Goal: Book appointment/travel/reservation

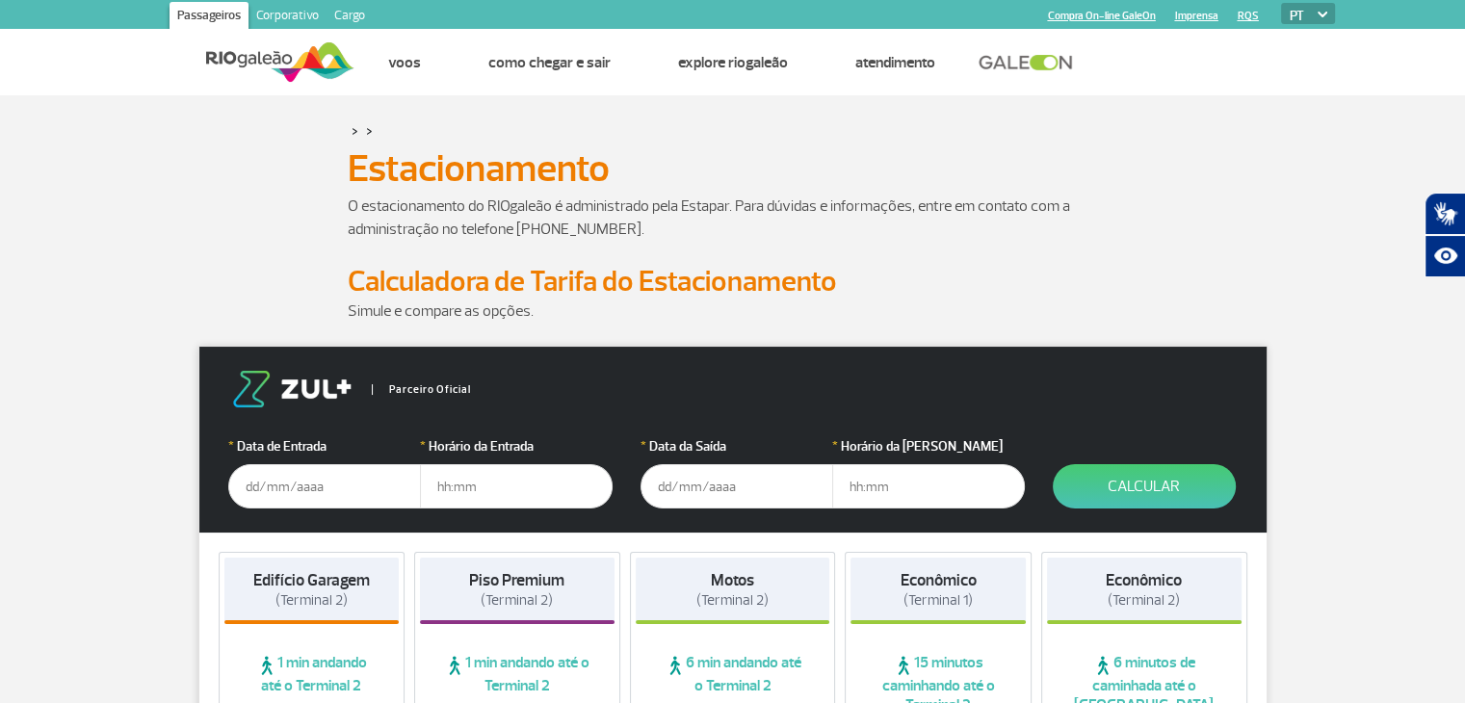
click at [295, 483] on input "text" at bounding box center [324, 486] width 193 height 44
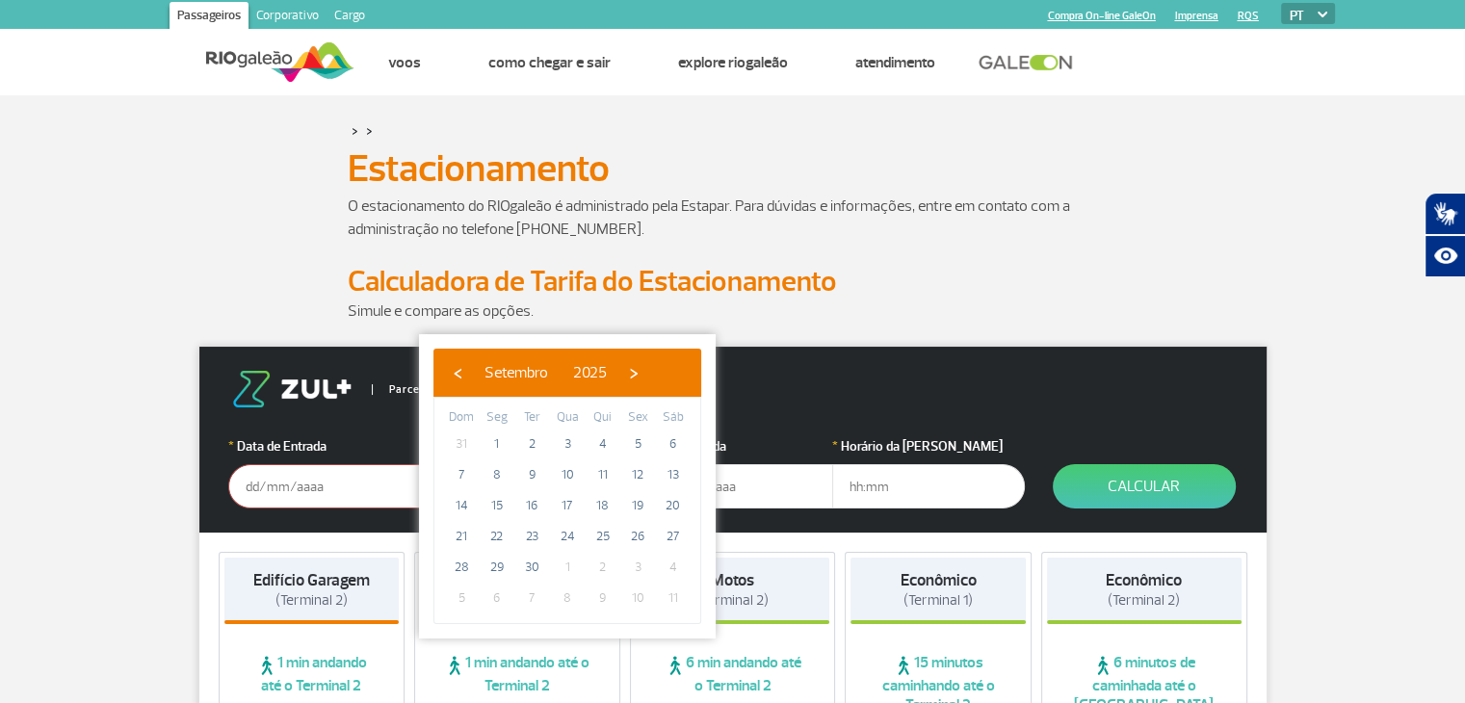
click at [273, 489] on input "text" at bounding box center [324, 486] width 193 height 44
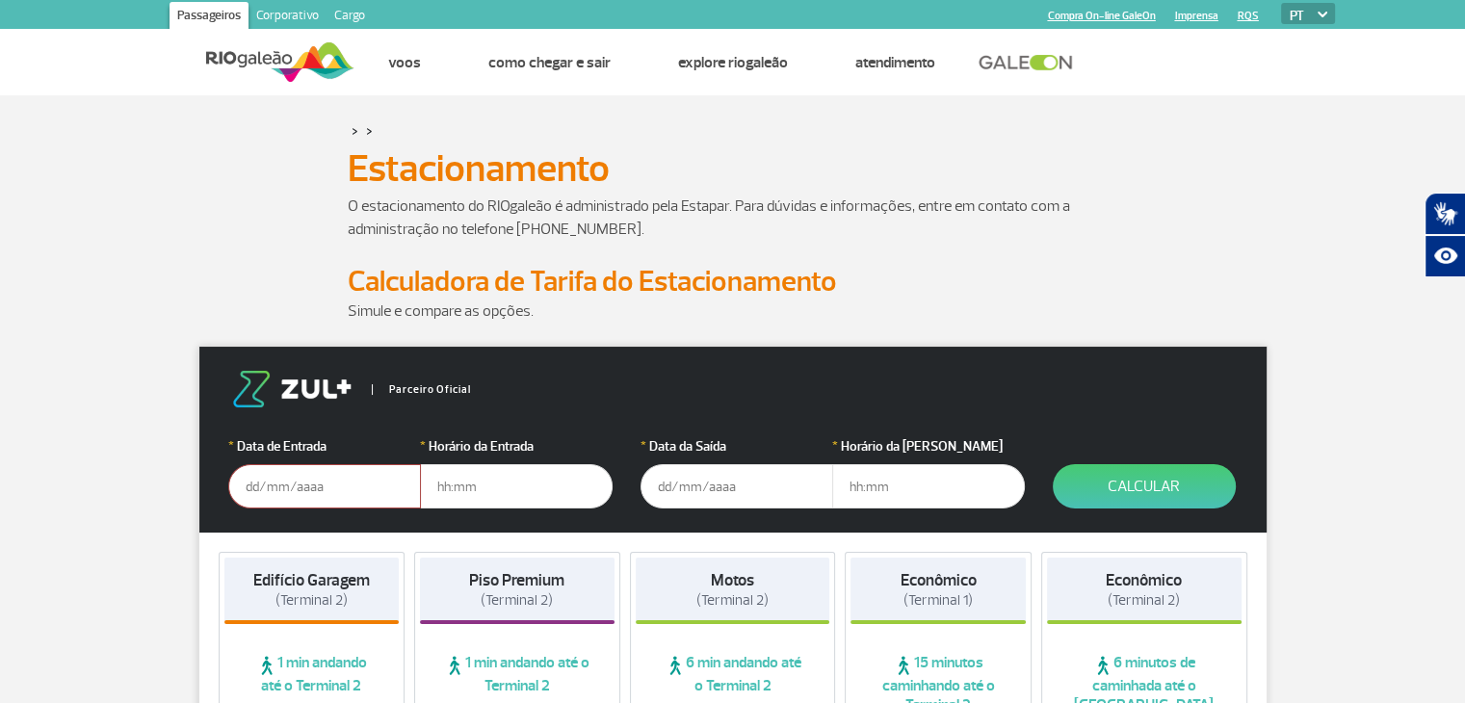
click at [271, 477] on input "text" at bounding box center [324, 486] width 193 height 44
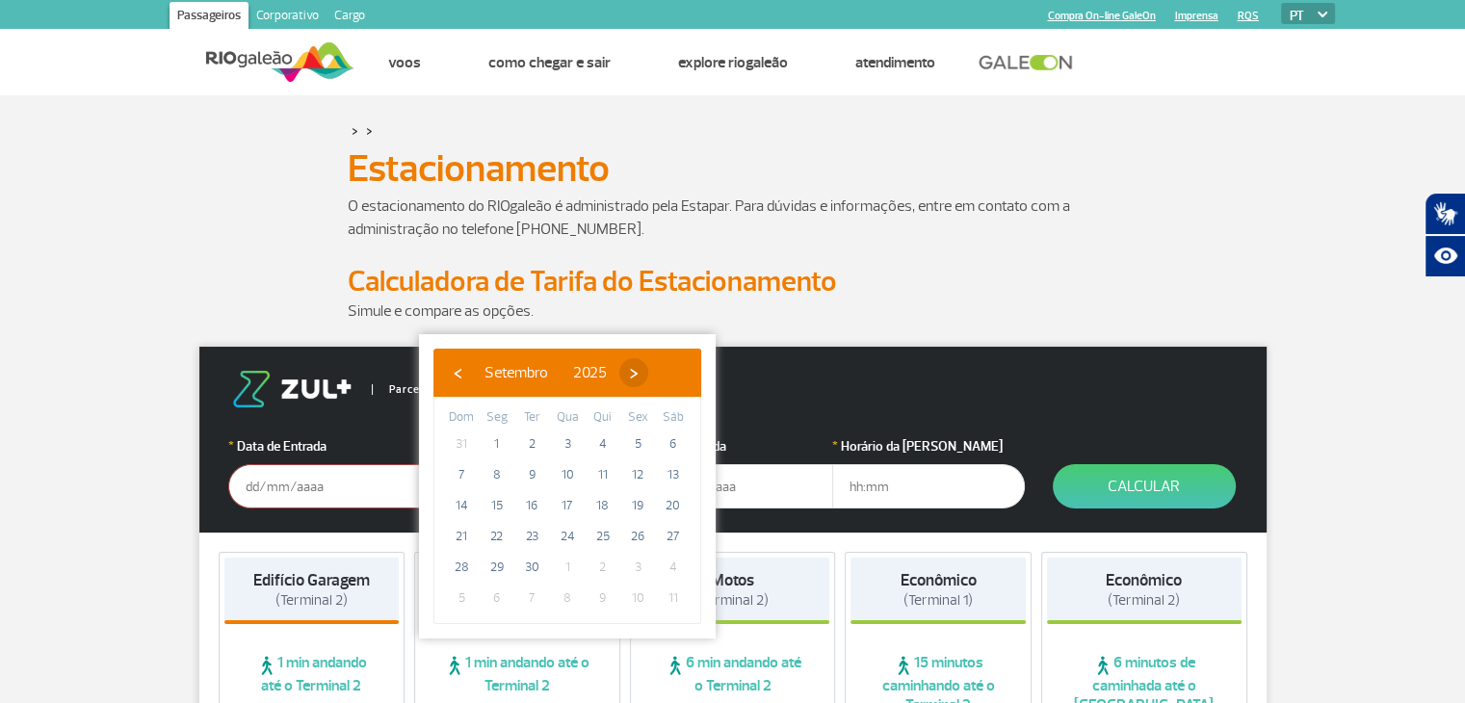
click at [648, 377] on span "›" at bounding box center [633, 372] width 29 height 29
click at [601, 565] on span "30" at bounding box center [603, 567] width 31 height 31
type input "[DATE]"
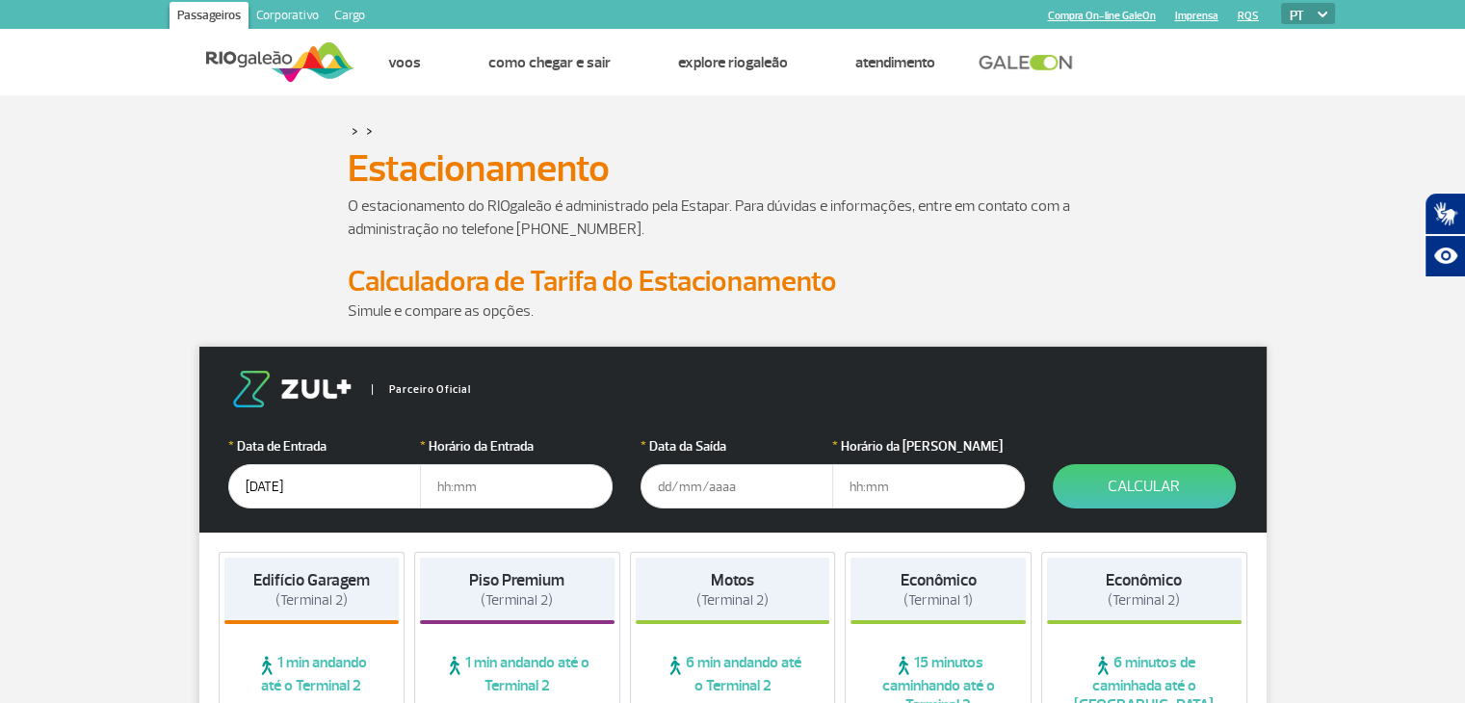
click at [494, 479] on input "text" at bounding box center [516, 486] width 193 height 44
click at [563, 486] on input "text" at bounding box center [516, 486] width 193 height 44
type input "5"
type input "05:00"
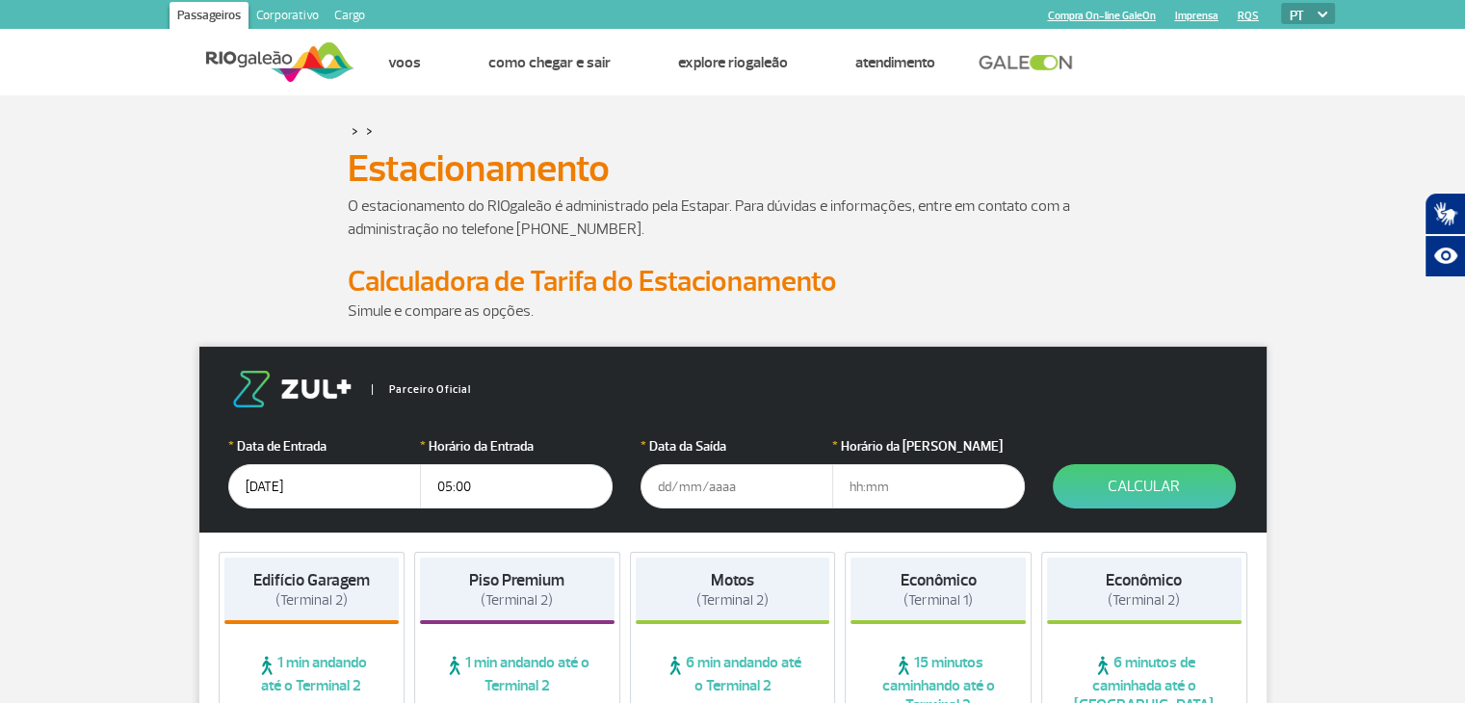
click at [709, 479] on input "text" at bounding box center [737, 486] width 193 height 44
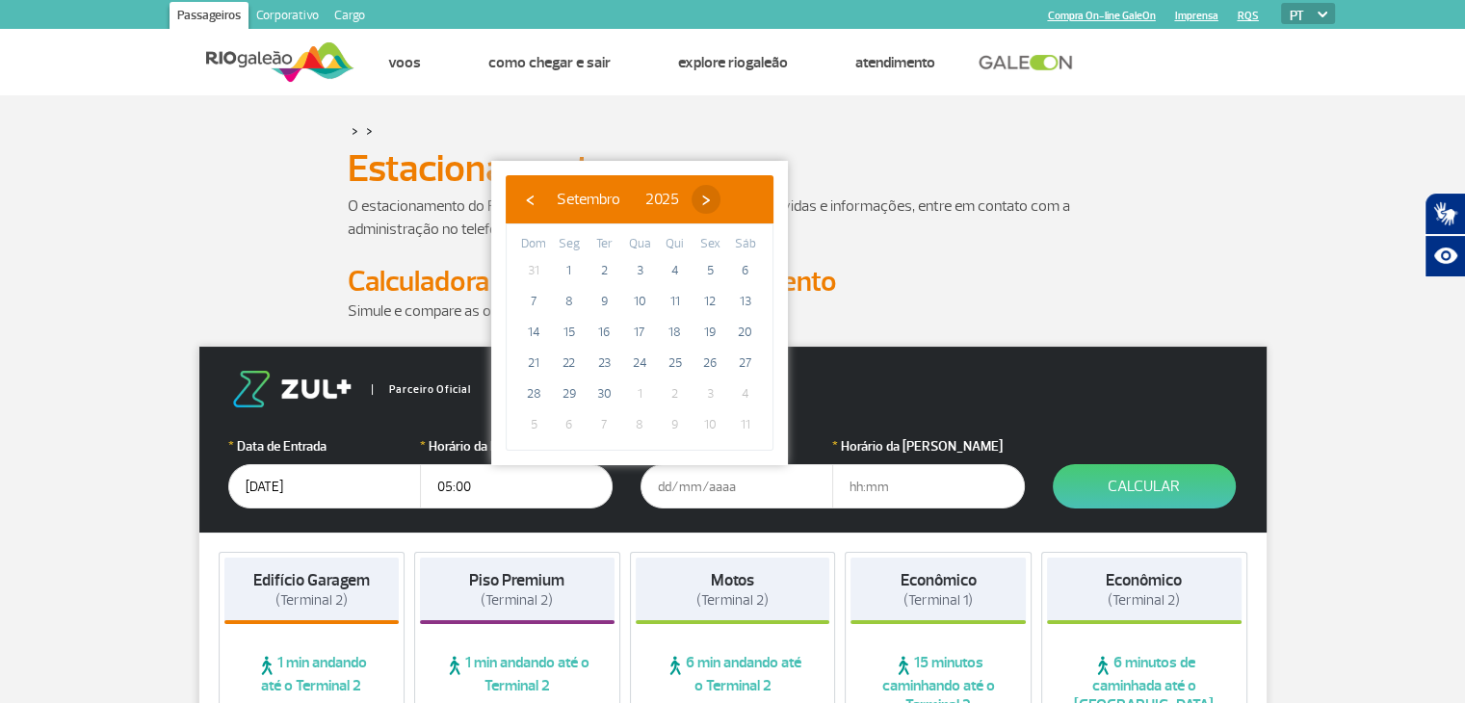
click at [720, 196] on span "›" at bounding box center [706, 199] width 29 height 29
click at [709, 196] on span "›" at bounding box center [694, 199] width 29 height 29
click at [537, 305] on span "2" at bounding box center [533, 301] width 31 height 31
type input "[DATE]"
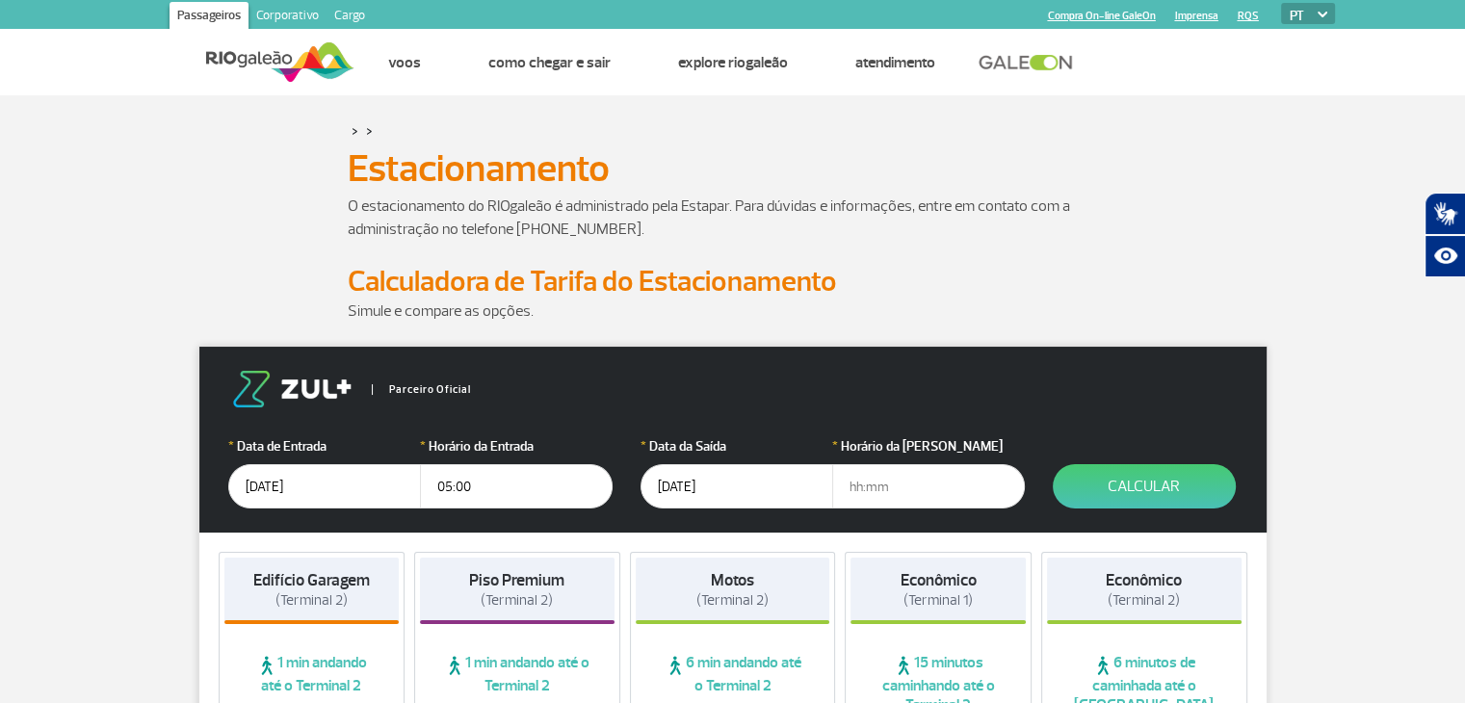
click at [902, 487] on input "text" at bounding box center [928, 486] width 193 height 44
type input "19:00"
click at [1160, 477] on button "Calcular" at bounding box center [1144, 486] width 183 height 44
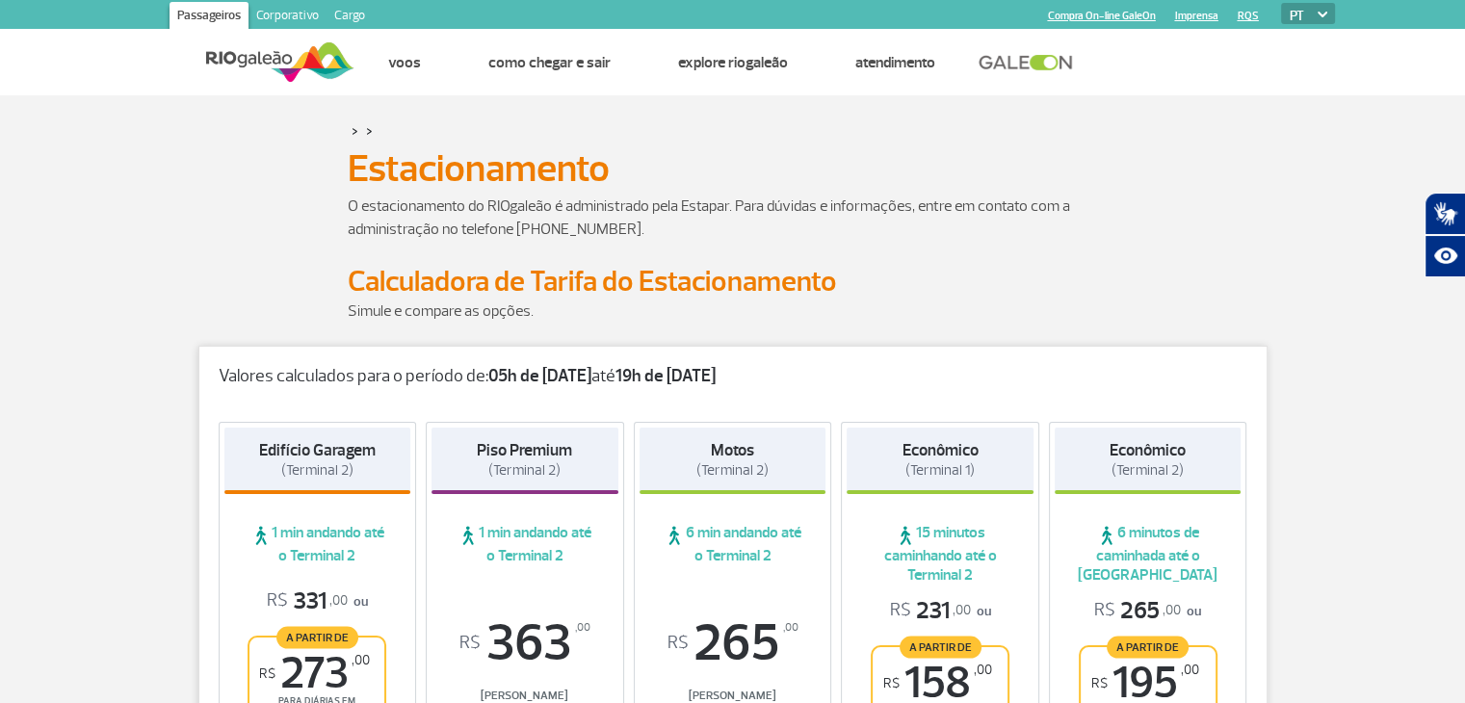
scroll to position [193, 0]
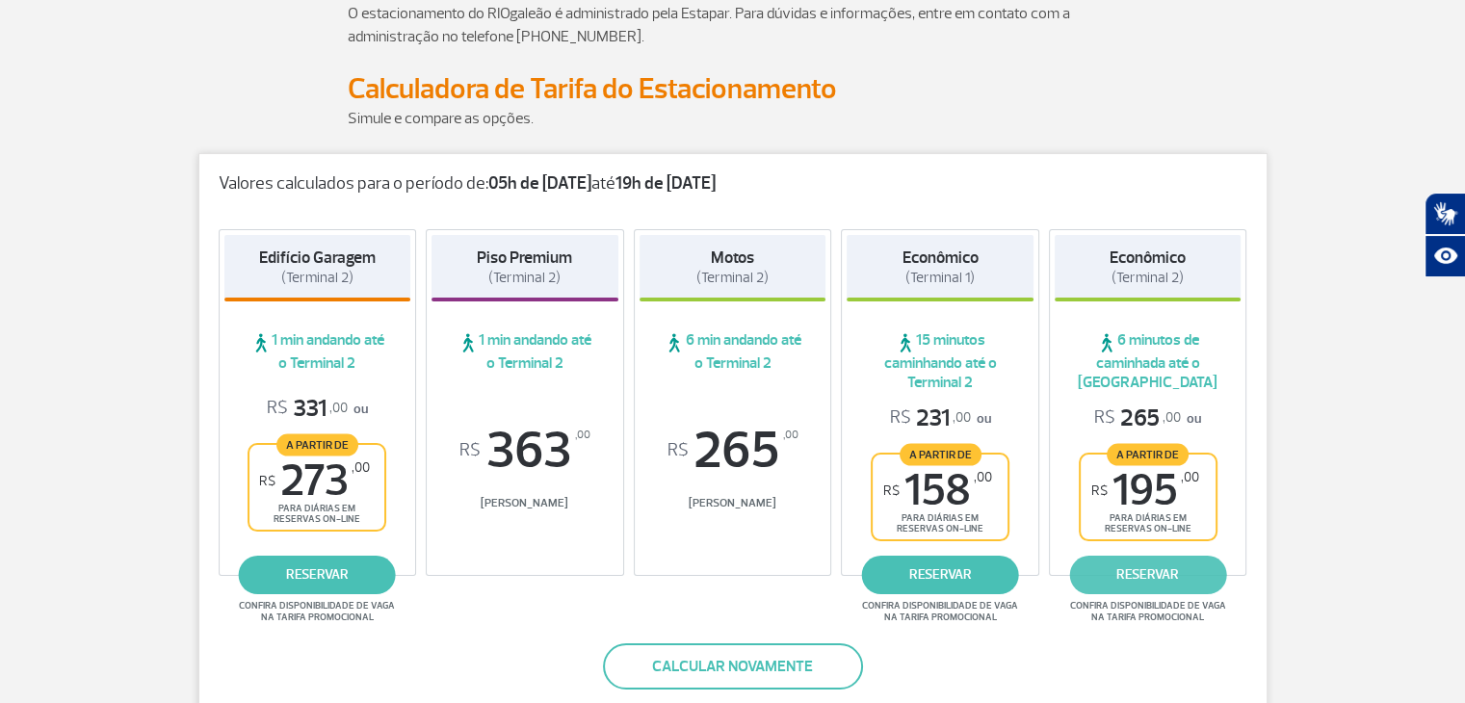
click at [1144, 566] on link "reservar" at bounding box center [1147, 575] width 157 height 39
